Goal: Check status

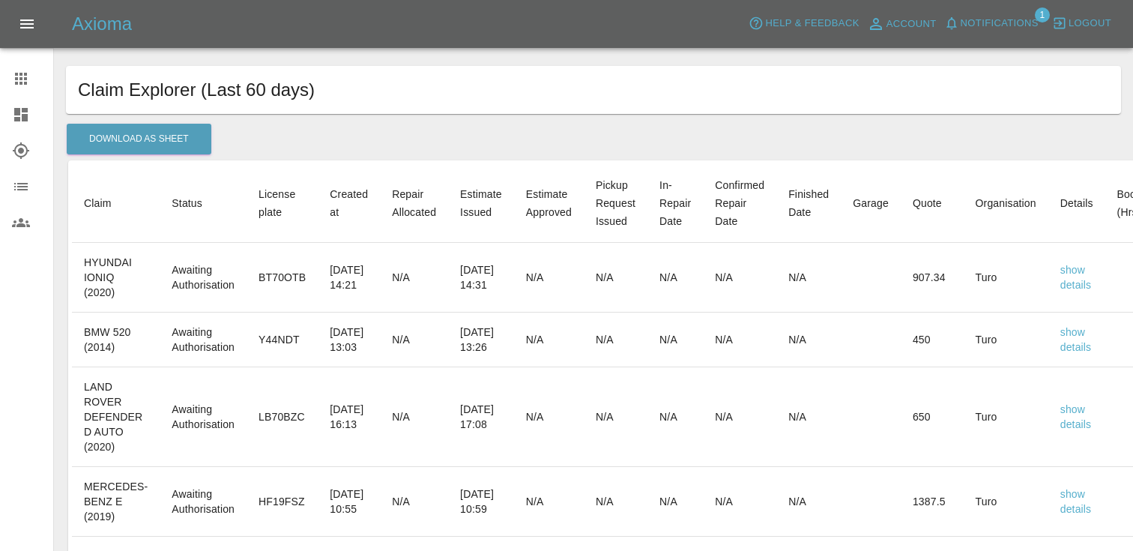
click at [21, 148] on icon at bounding box center [21, 150] width 16 height 16
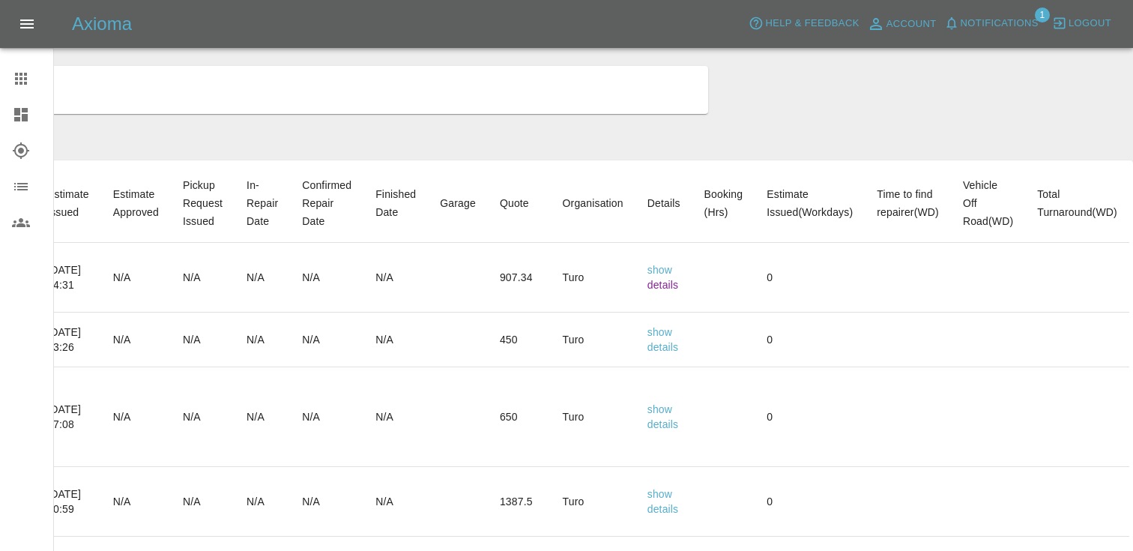
click at [670, 285] on link "details" at bounding box center [662, 285] width 31 height 12
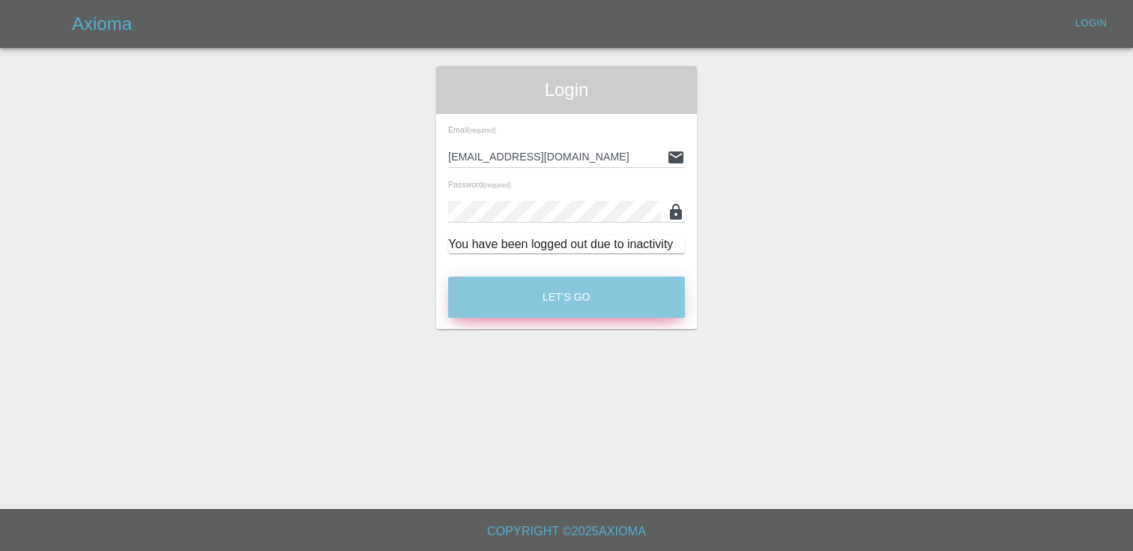
click at [511, 285] on button "Let's Go" at bounding box center [566, 296] width 237 height 41
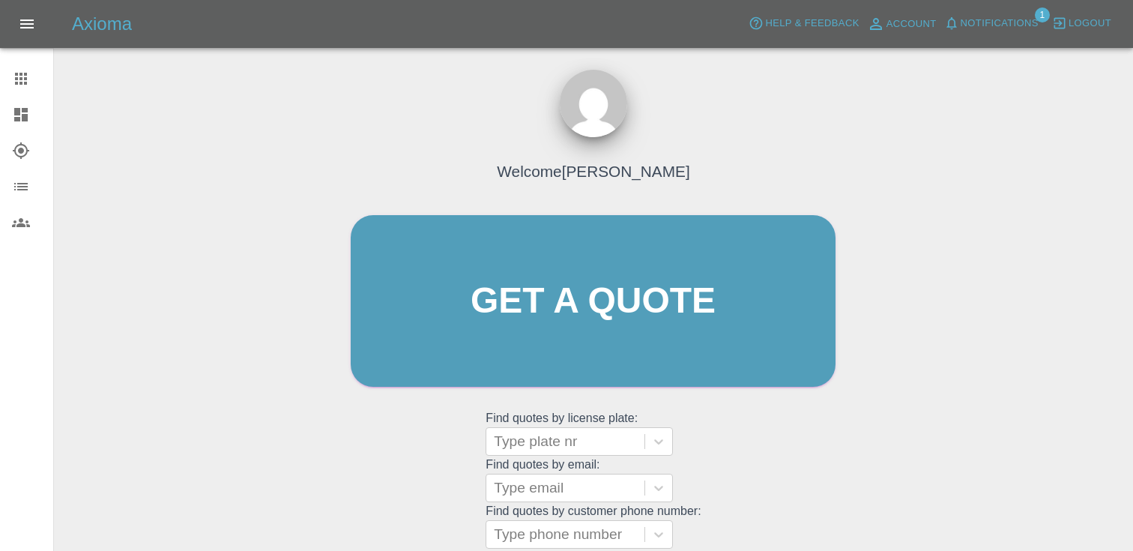
click at [13, 150] on icon at bounding box center [21, 150] width 16 height 16
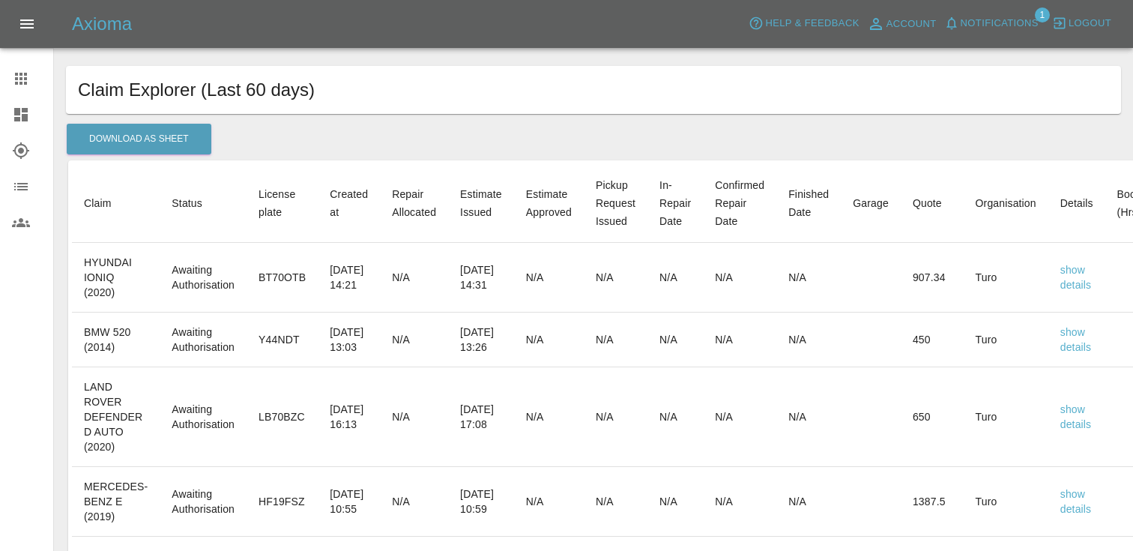
scroll to position [0, 439]
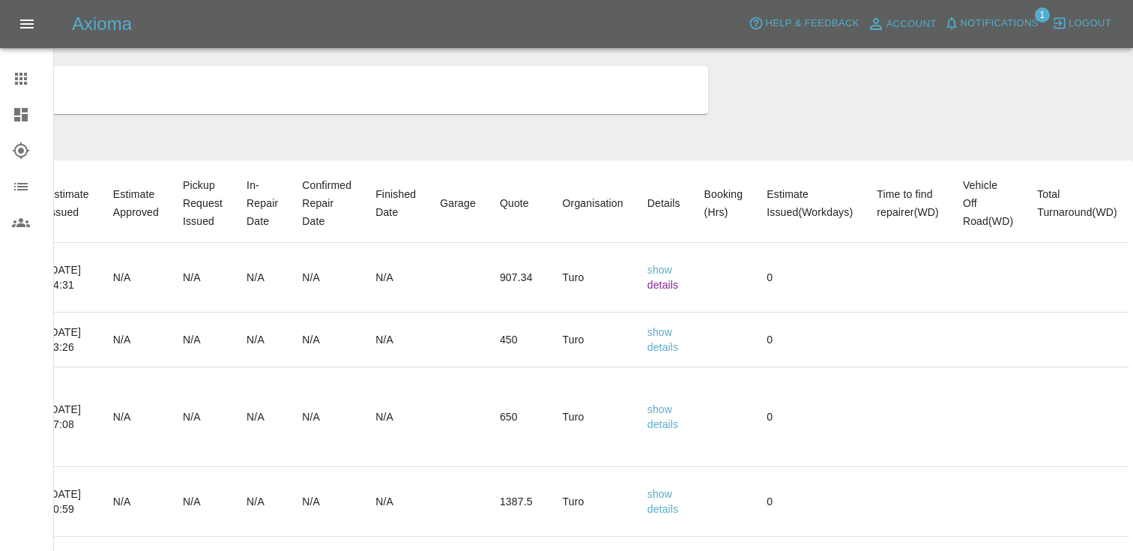
click at [664, 285] on link "details" at bounding box center [662, 285] width 31 height 12
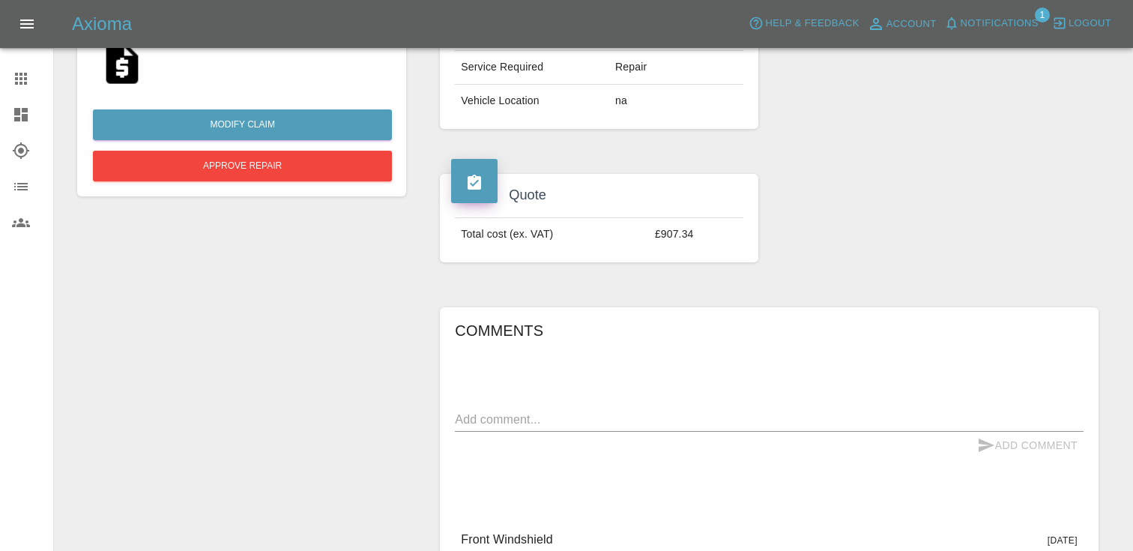
scroll to position [214, 0]
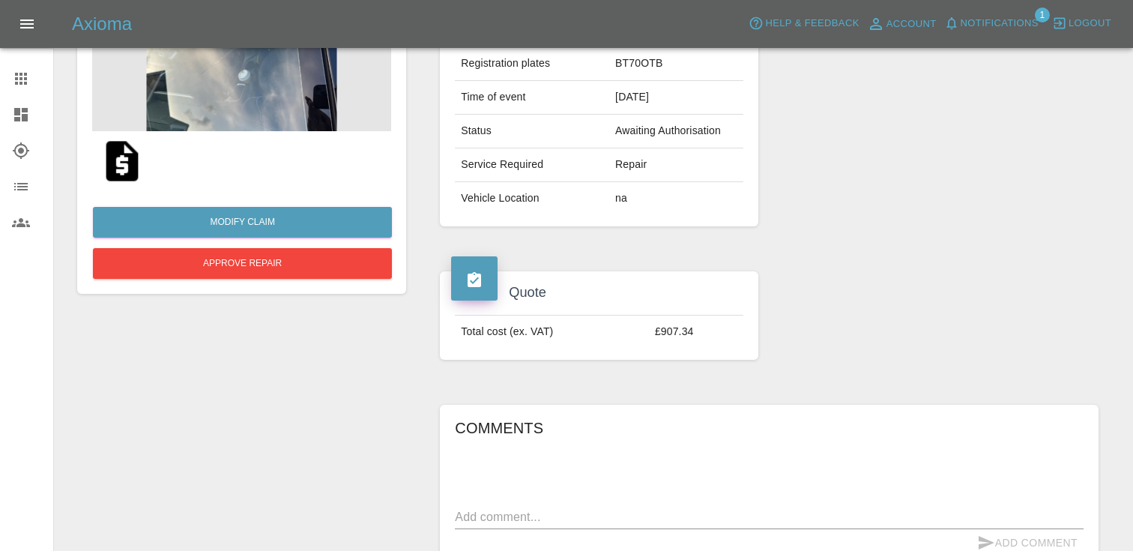
click at [118, 154] on img at bounding box center [122, 161] width 48 height 48
